Goal: Task Accomplishment & Management: Use online tool/utility

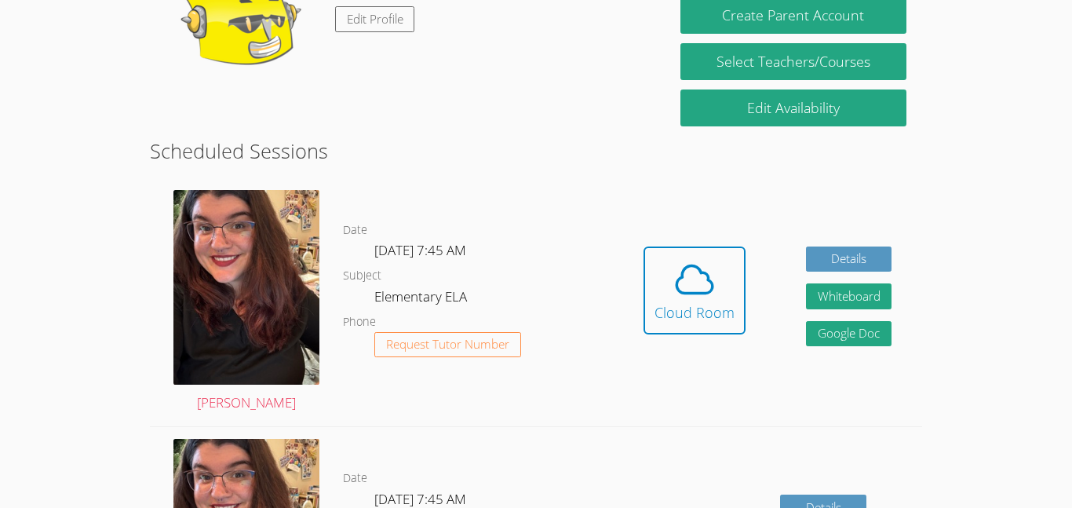
scroll to position [311, 0]
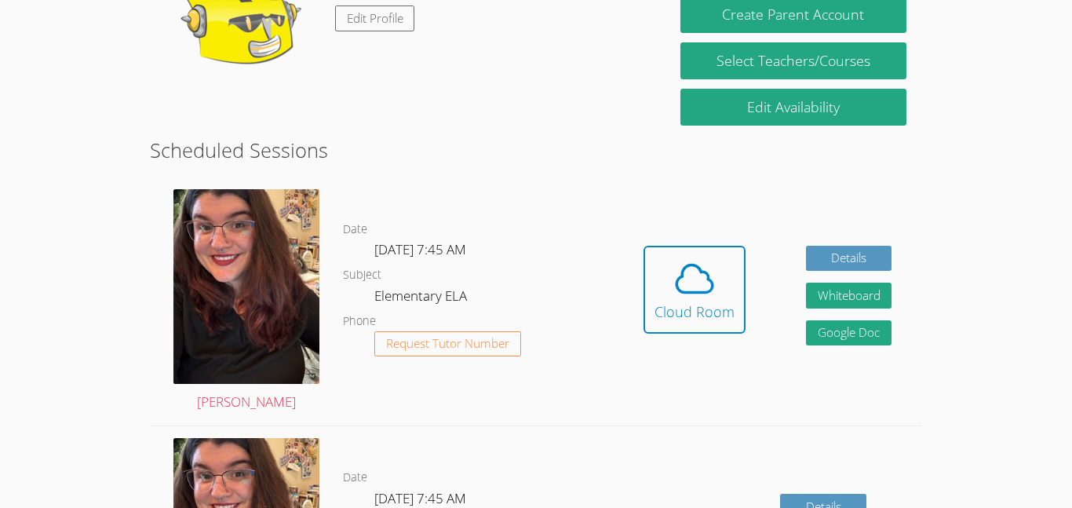
click at [700, 291] on icon at bounding box center [695, 278] width 36 height 27
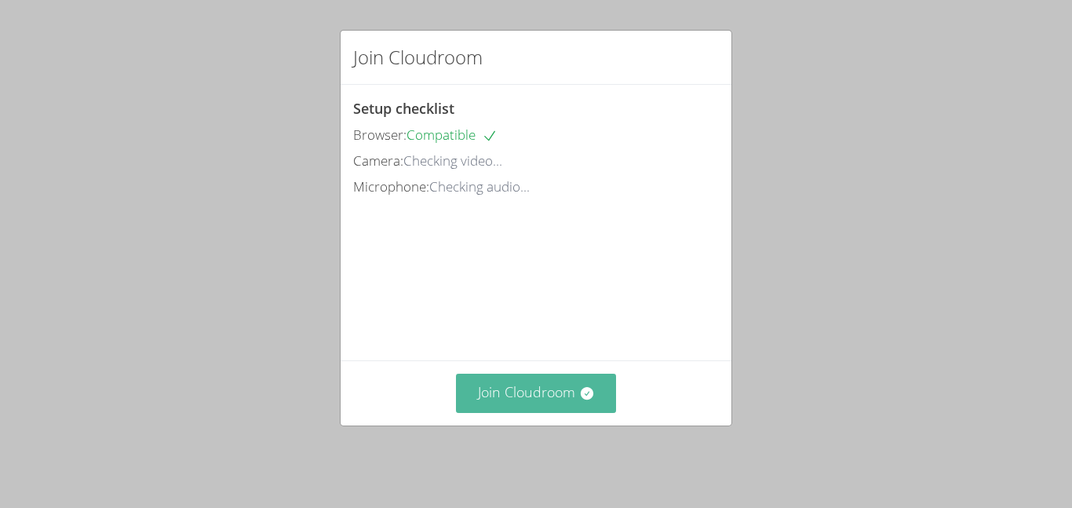
click at [529, 411] on button "Join Cloudroom" at bounding box center [536, 393] width 161 height 38
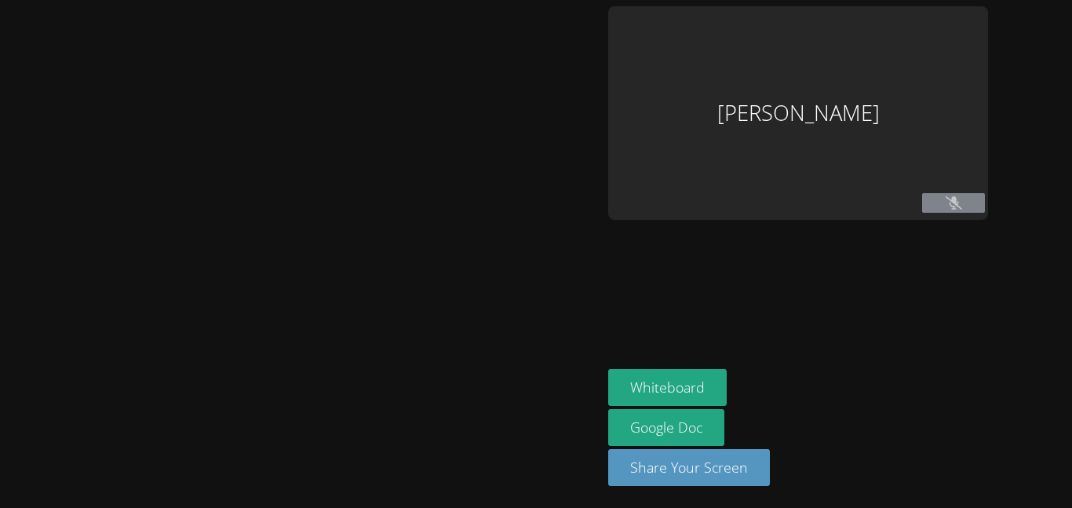
click at [526, 409] on div at bounding box center [301, 253] width 590 height 495
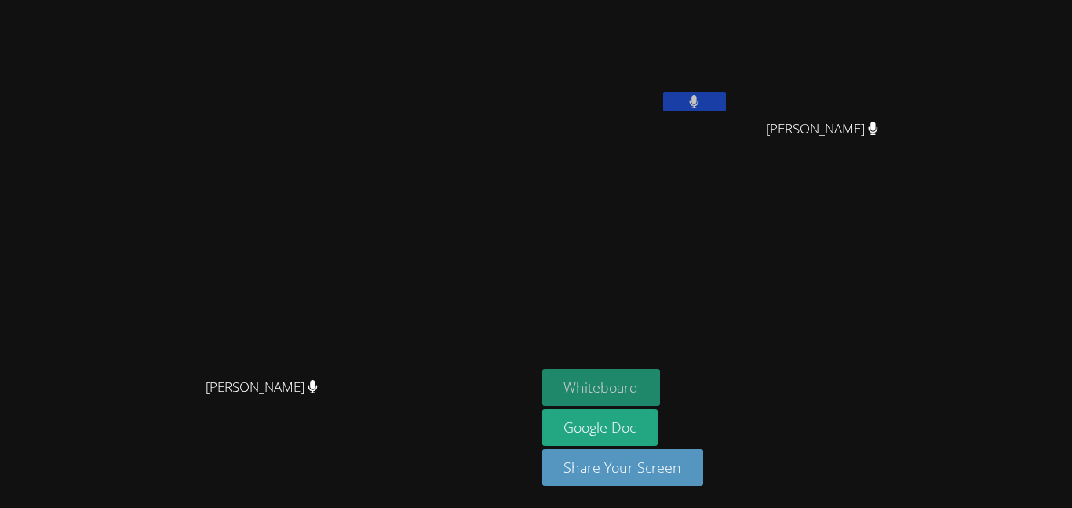
click at [661, 386] on button "Whiteboard" at bounding box center [601, 387] width 119 height 37
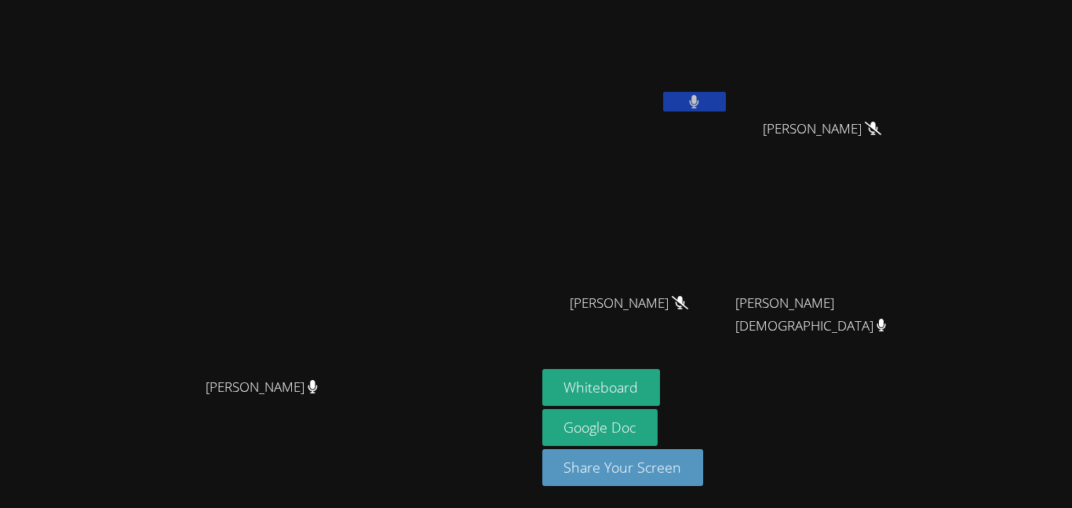
click at [726, 96] on button at bounding box center [694, 102] width 63 height 20
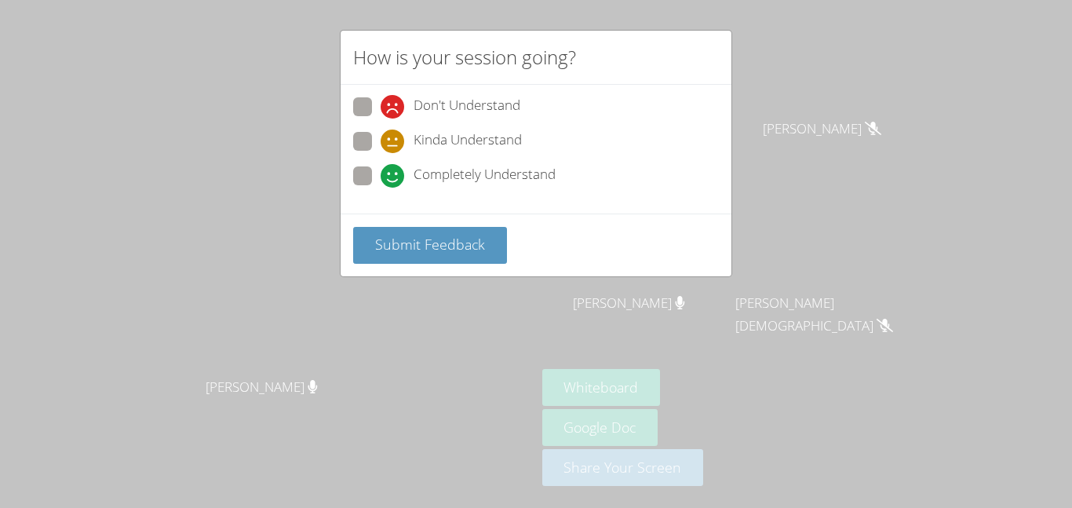
click at [366, 185] on label "Completely Understand" at bounding box center [454, 176] width 203 height 21
click at [381, 180] on input "Completely Understand" at bounding box center [387, 172] width 13 height 13
radio input "true"
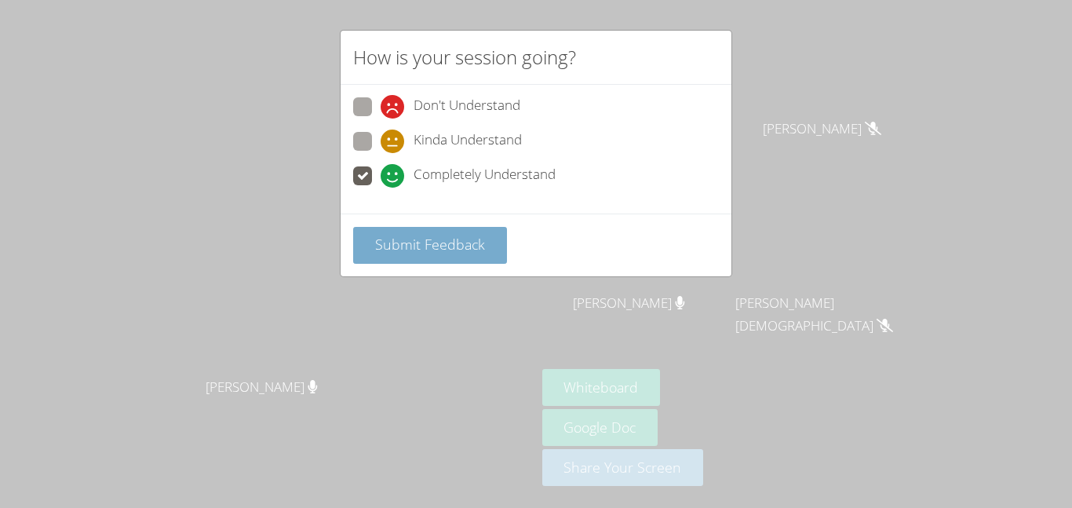
click at [384, 249] on span "Submit Feedback" at bounding box center [430, 244] width 110 height 19
